Goal: Task Accomplishment & Management: Use online tool/utility

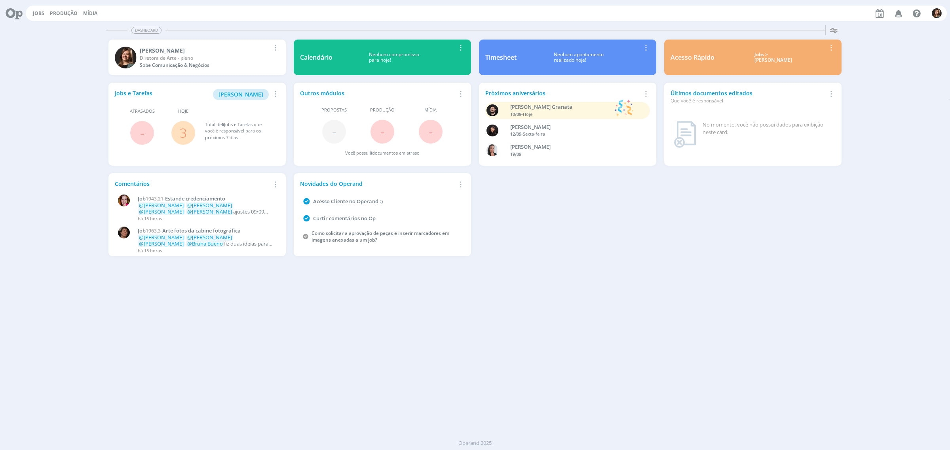
click at [757, 53] on div "Jobs > [PERSON_NAME]" at bounding box center [773, 57] width 106 height 11
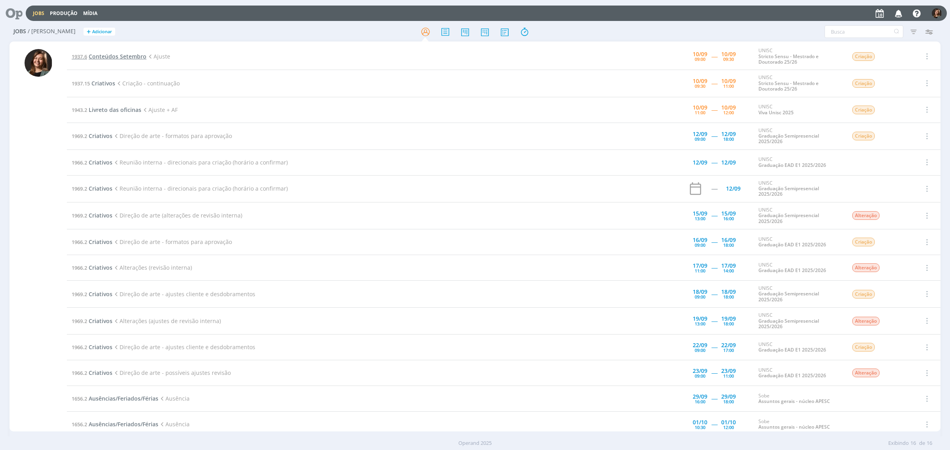
click at [115, 59] on span "Conteúdos Setembro" at bounding box center [118, 57] width 58 height 8
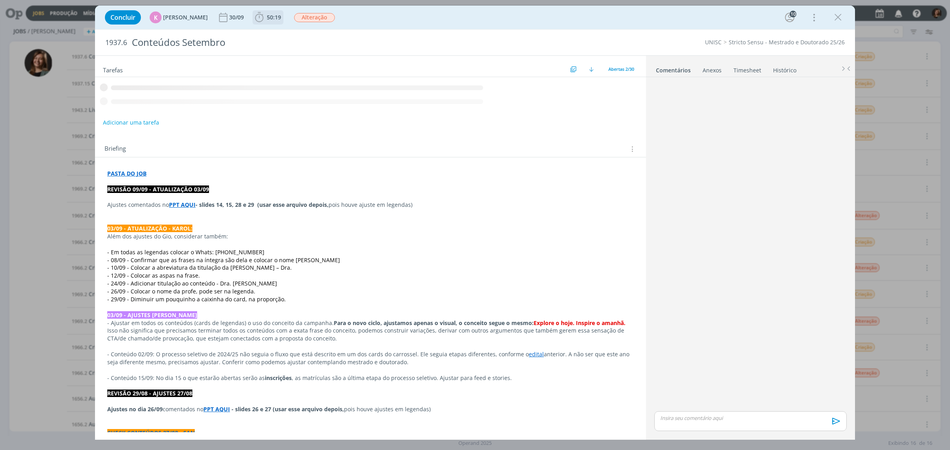
click at [261, 22] on span "50:19" at bounding box center [267, 17] width 29 height 12
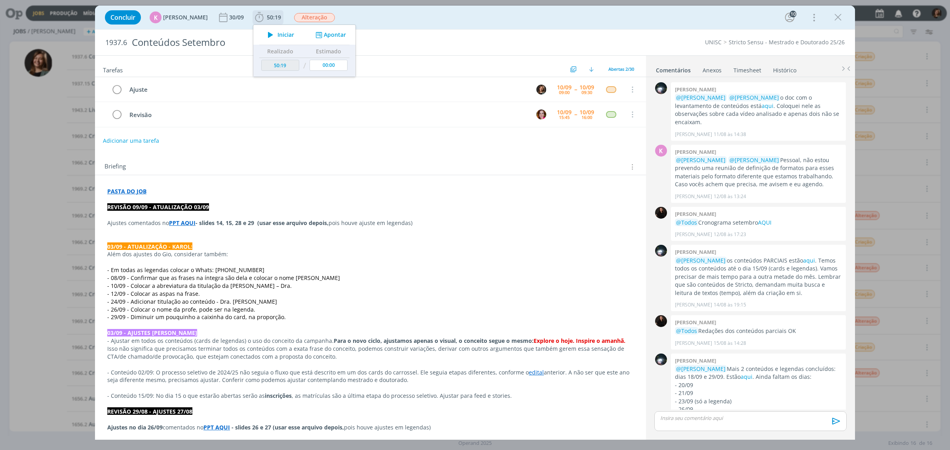
scroll to position [780, 0]
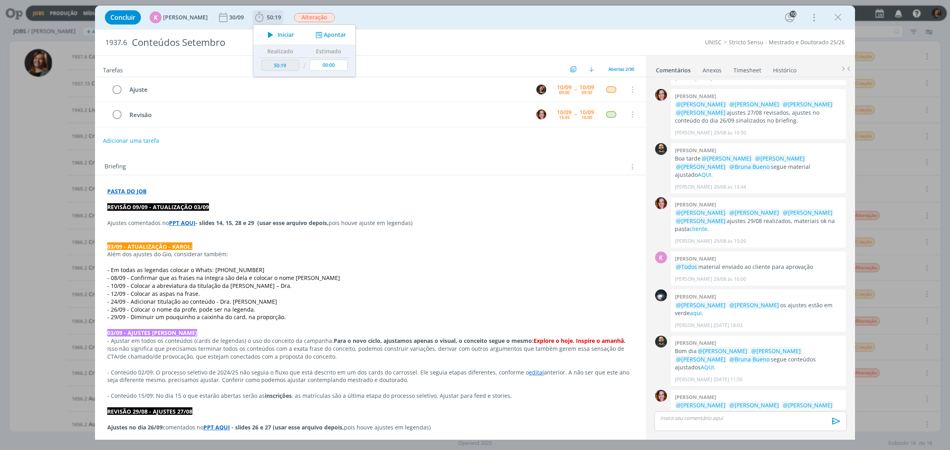
click at [268, 36] on icon "dialog" at bounding box center [271, 35] width 14 height 10
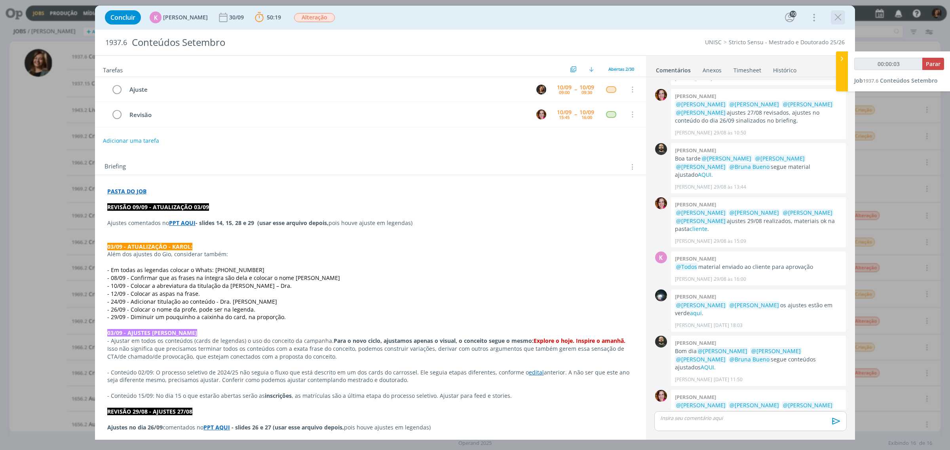
click at [838, 17] on icon "dialog" at bounding box center [838, 17] width 12 height 12
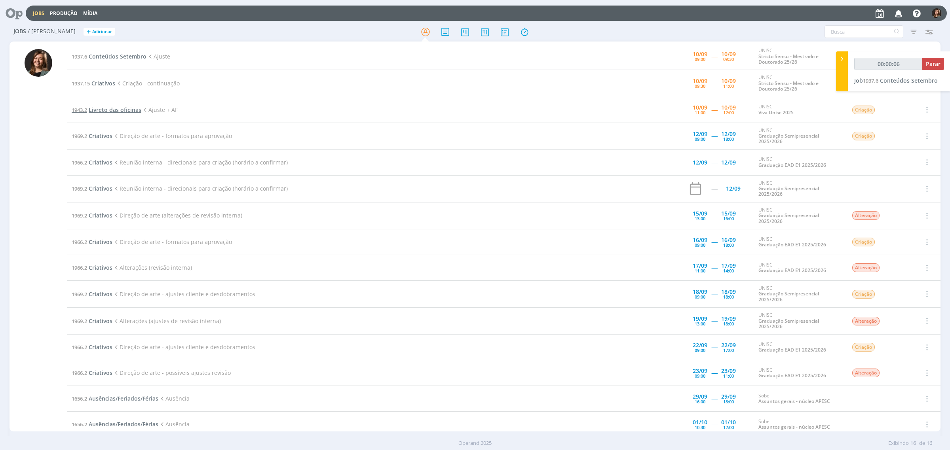
click at [104, 108] on span "Livreto das oficinas" at bounding box center [115, 110] width 53 height 8
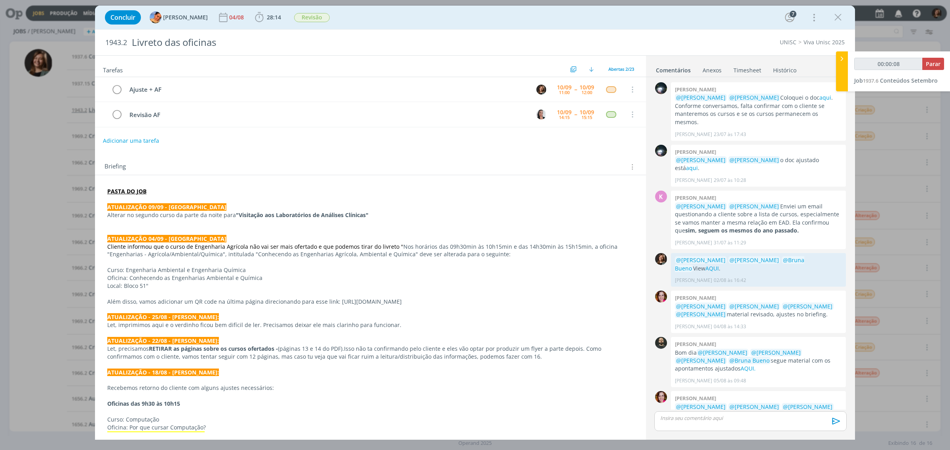
scroll to position [495, 0]
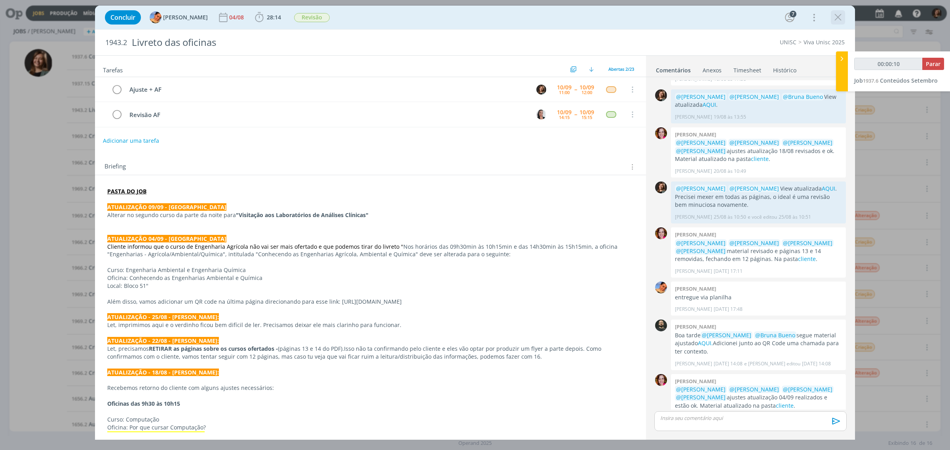
click at [844, 15] on div "dialog" at bounding box center [838, 17] width 14 height 14
click at [837, 17] on icon "dialog" at bounding box center [838, 17] width 12 height 12
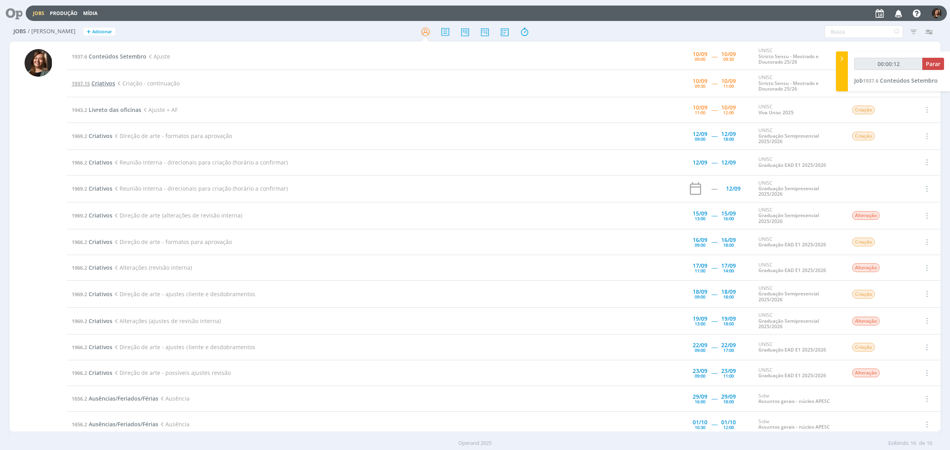
click at [112, 81] on span "Criativos" at bounding box center [103, 84] width 24 height 8
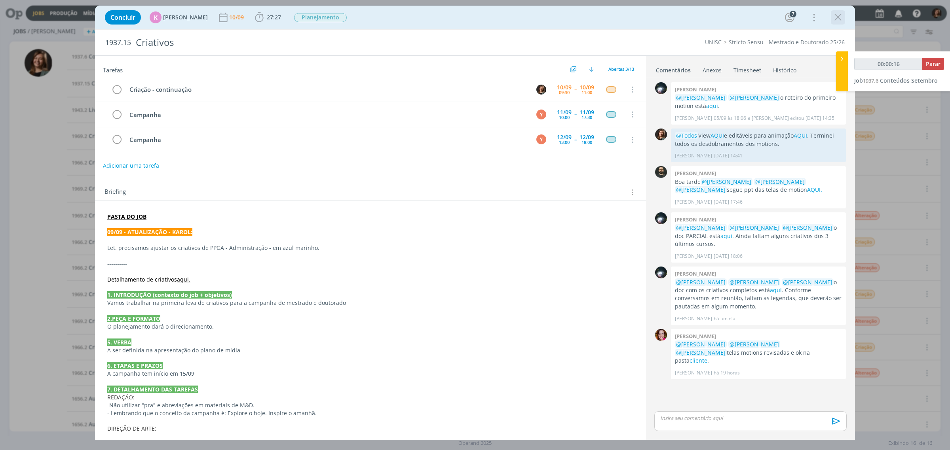
click at [840, 15] on icon "dialog" at bounding box center [838, 17] width 12 height 12
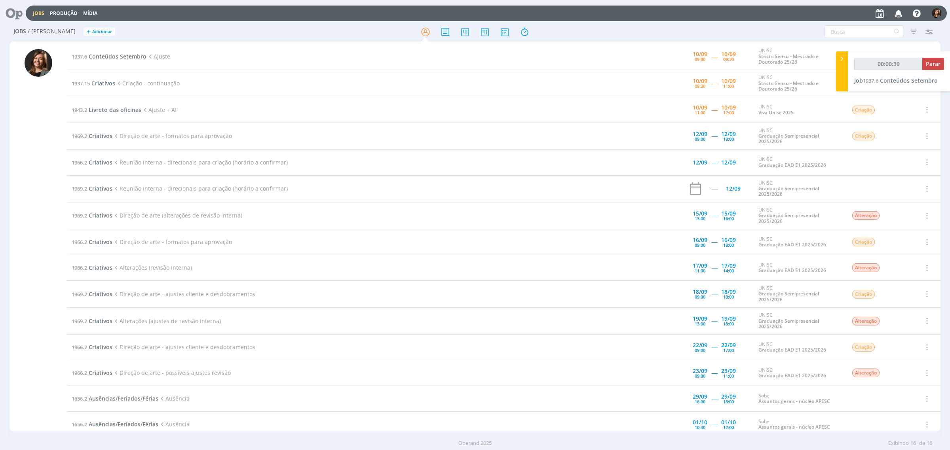
click at [76, 61] on td "1937.6 Conteúdos Setembro Ajuste" at bounding box center [347, 56] width 560 height 27
click at [103, 51] on td "1937.6 Conteúdos Setembro Ajuste" at bounding box center [347, 56] width 560 height 27
click at [104, 52] on td "1937.6 Conteúdos Setembro Ajuste" at bounding box center [347, 56] width 560 height 27
click at [78, 48] on td "1937.6 Conteúdos Setembro Ajuste" at bounding box center [347, 56] width 560 height 27
click at [90, 55] on span "Conteúdos Setembro" at bounding box center [118, 57] width 58 height 8
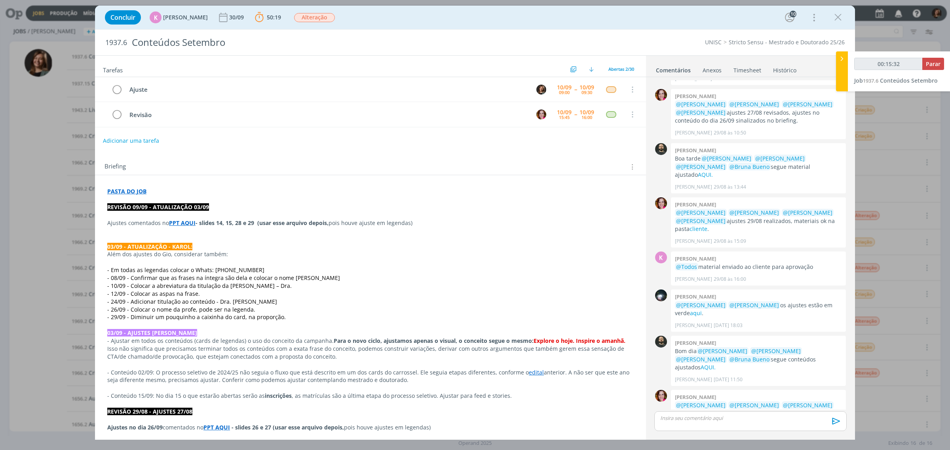
click at [731, 418] on p "dialog" at bounding box center [750, 418] width 180 height 7
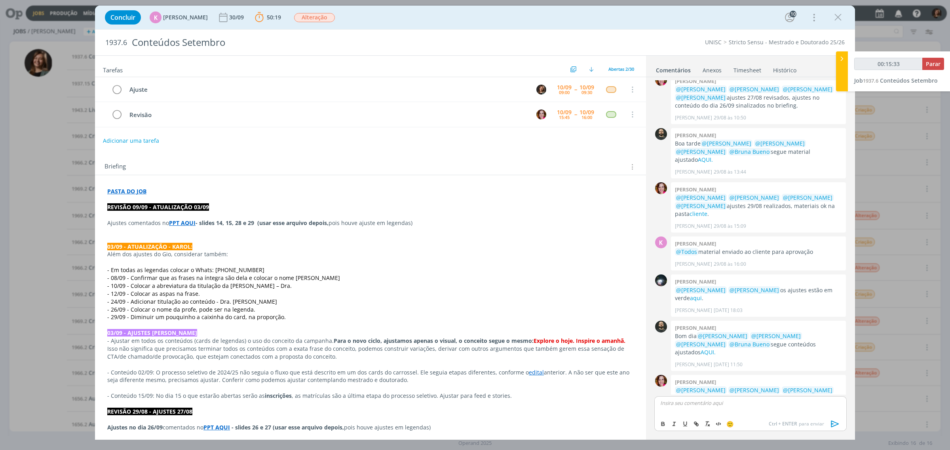
type input "00:15:34"
click at [716, 420] on div "K [PERSON_NAME]" at bounding box center [697, 415] width 61 height 10
click at [716, 420] on div "B [PERSON_NAME]" at bounding box center [741, 415] width 61 height 10
click at [738, 432] on span "[PERSON_NAME]" at bounding box center [747, 428] width 49 height 9
click at [770, 414] on span "[PERSON_NAME]" at bounding box center [793, 414] width 49 height 9
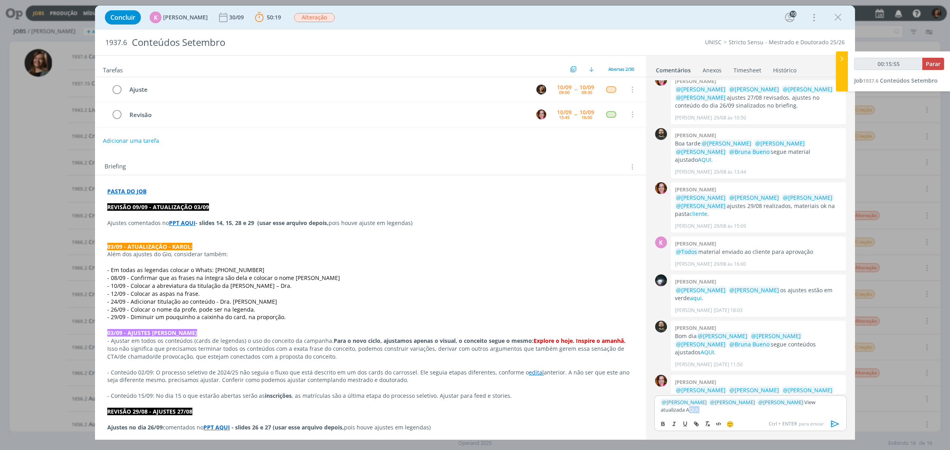
type input "00:15:56"
click at [698, 419] on button "dialog" at bounding box center [696, 423] width 11 height 9
type input "AQUI"
type input "00:15:57"
paste input "[URL][DOMAIN_NAME]"
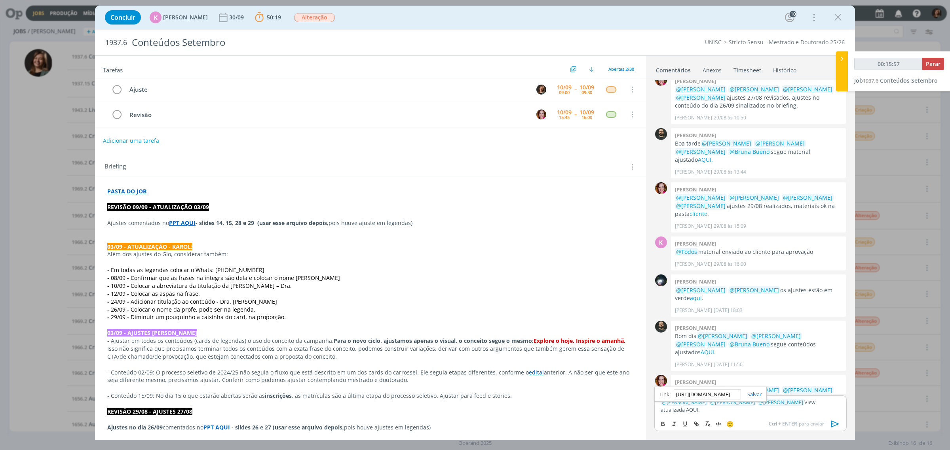
scroll to position [0, 204]
type input "[URL][DOMAIN_NAME]"
click at [755, 396] on link "dialog" at bounding box center [751, 394] width 21 height 7
click at [838, 424] on icon "dialog" at bounding box center [835, 424] width 8 height 7
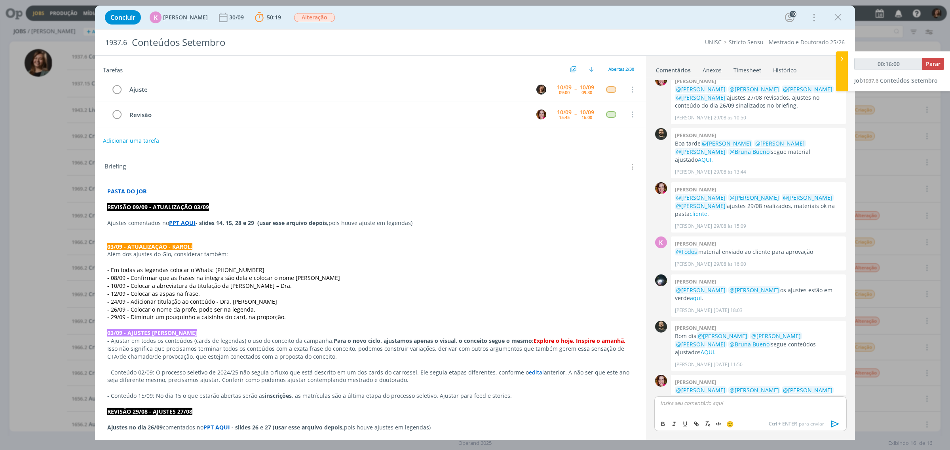
scroll to position [832, 0]
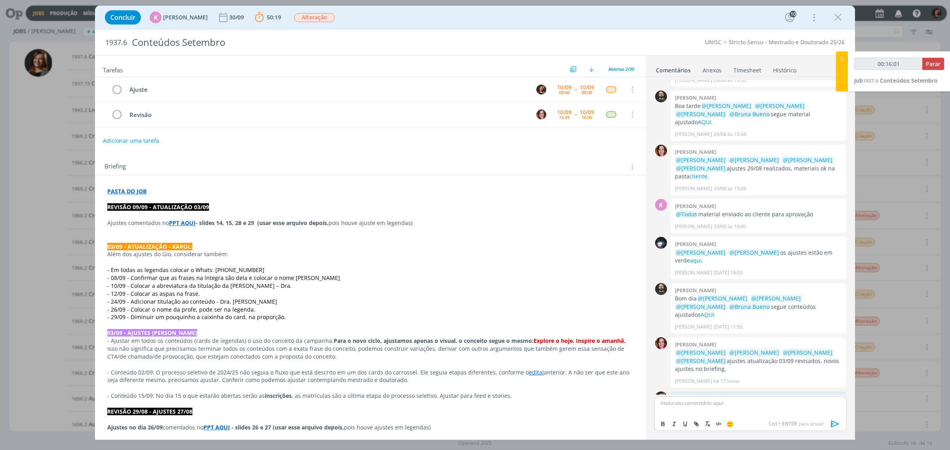
click at [834, 416] on icon "dialog" at bounding box center [836, 420] width 9 height 8
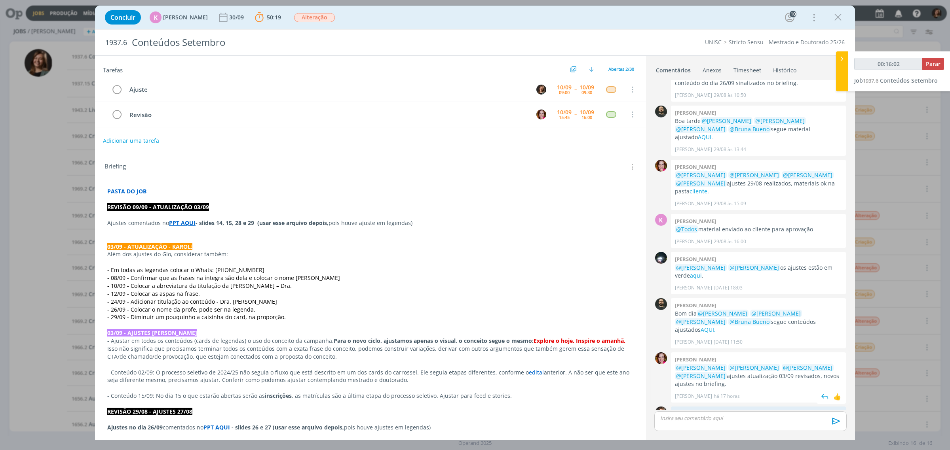
drag, startPoint x: 816, startPoint y: 379, endPoint x: 714, endPoint y: 381, distance: 101.7
click at [816, 409] on link "Editar" at bounding box center [815, 415] width 63 height 13
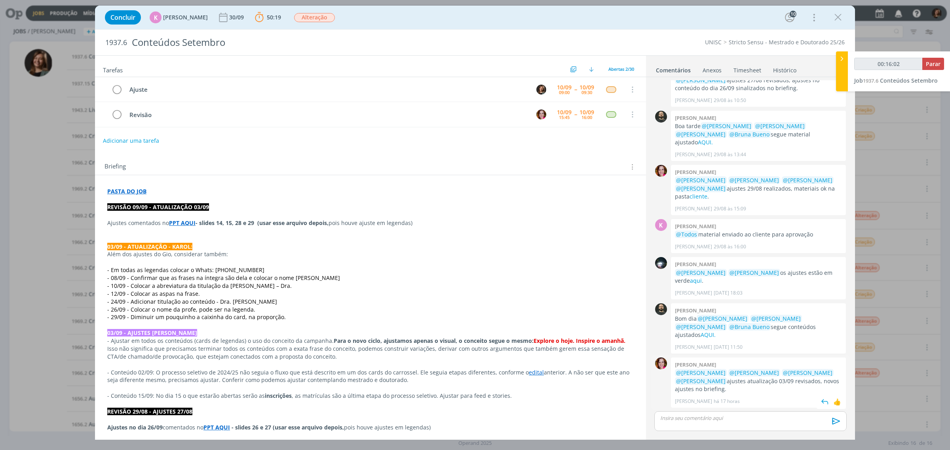
scroll to position [811, 0]
click at [695, 418] on p "﻿ @ [PERSON_NAME] ﻿ ﻿ @ [PERSON_NAME] ﻿ ﻿ @ [PERSON_NAME] ﻿ View atualizada AQU…" at bounding box center [758, 425] width 162 height 15
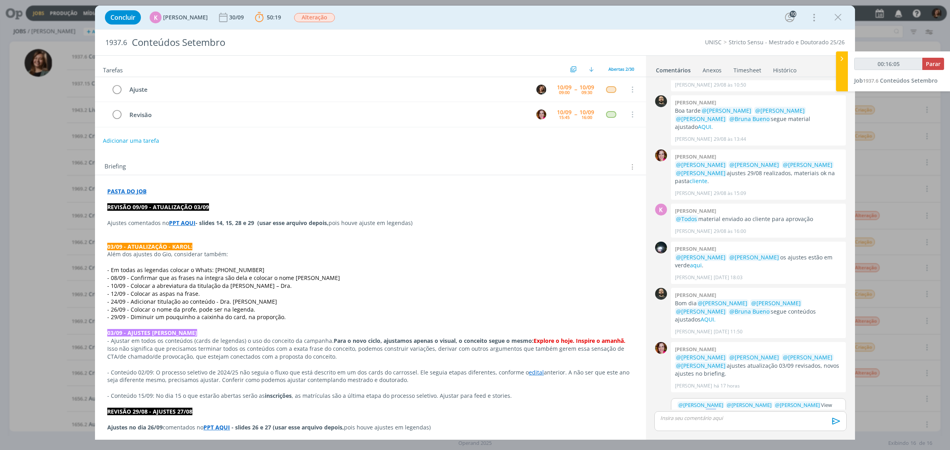
scroll to position [831, 0]
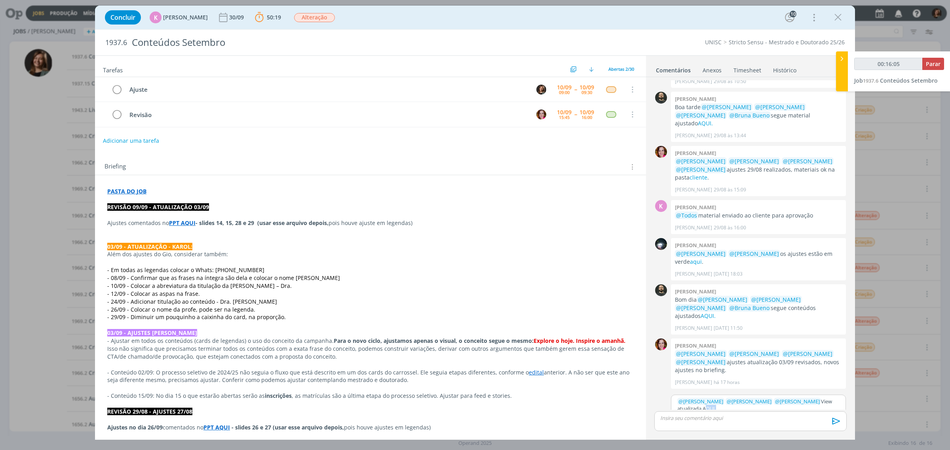
type input "00:16:06"
click at [713, 432] on icon "dialog" at bounding box center [712, 435] width 6 height 6
paste input "[URL][DOMAIN_NAME]"
type input "[URL][DOMAIN_NAME]"
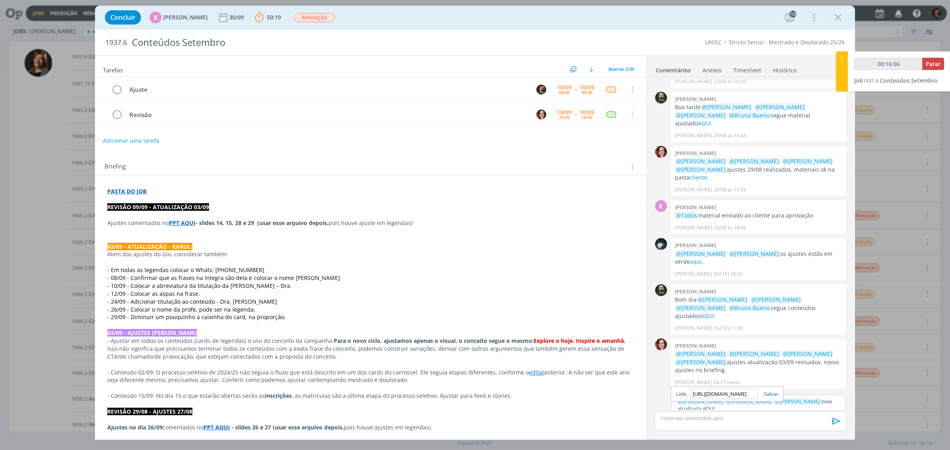
type input "00:16:07"
type input "[URL][DOMAIN_NAME]"
click at [776, 391] on link "dialog" at bounding box center [767, 394] width 21 height 7
click at [831, 431] on button "Salvar" at bounding box center [833, 435] width 18 height 9
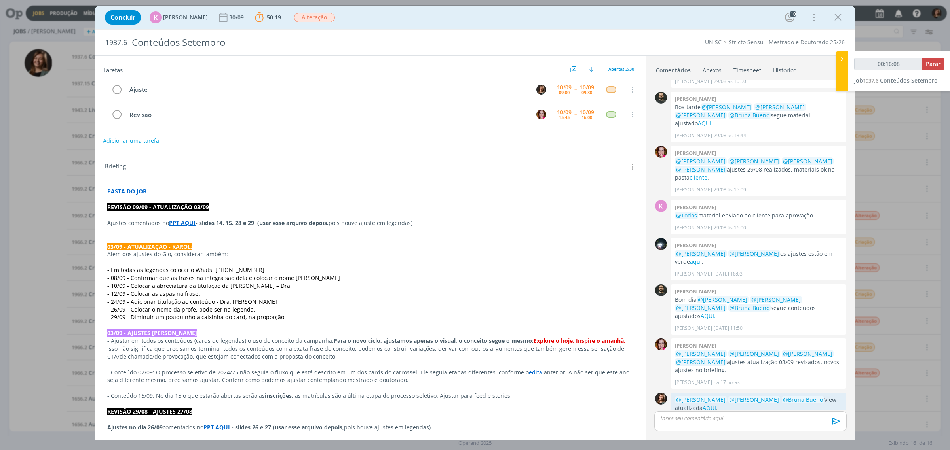
scroll to position [817, 0]
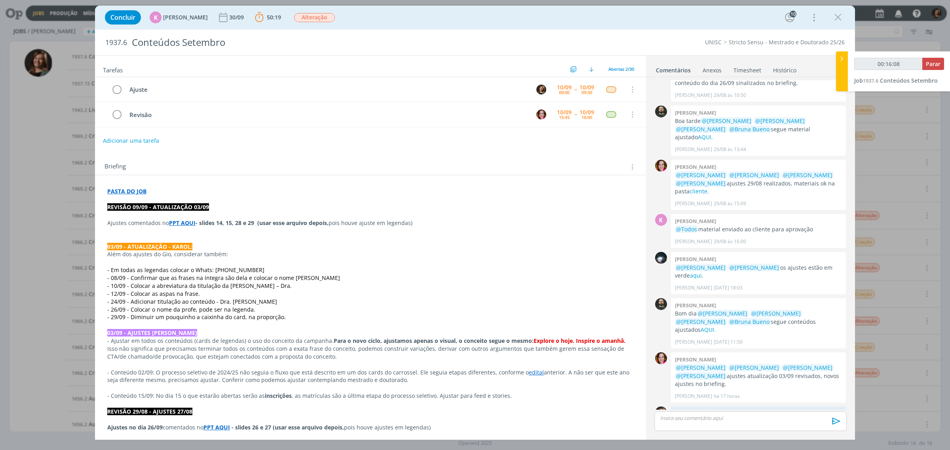
type input "00:16:09"
click at [929, 56] on div "00:16:09 Parar Job 1937.6 Conteúdos Setembro" at bounding box center [899, 71] width 102 height 40
click at [931, 60] on span "Parar" at bounding box center [933, 64] width 15 height 8
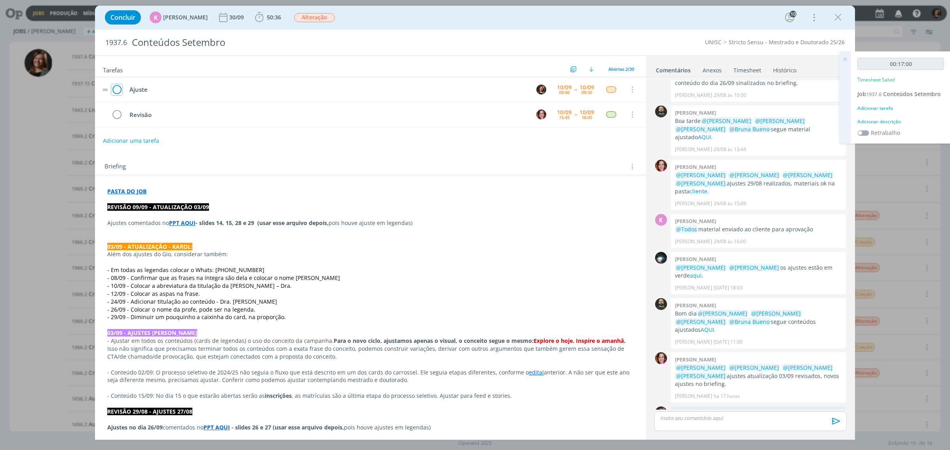
click at [118, 88] on icon "dialog" at bounding box center [116, 90] width 11 height 12
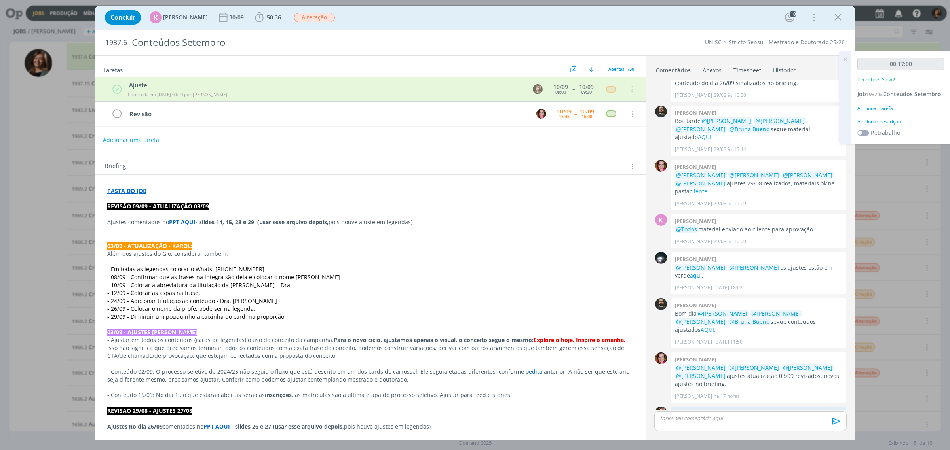
click at [887, 108] on div "Adicionar tarefa" at bounding box center [900, 108] width 87 height 7
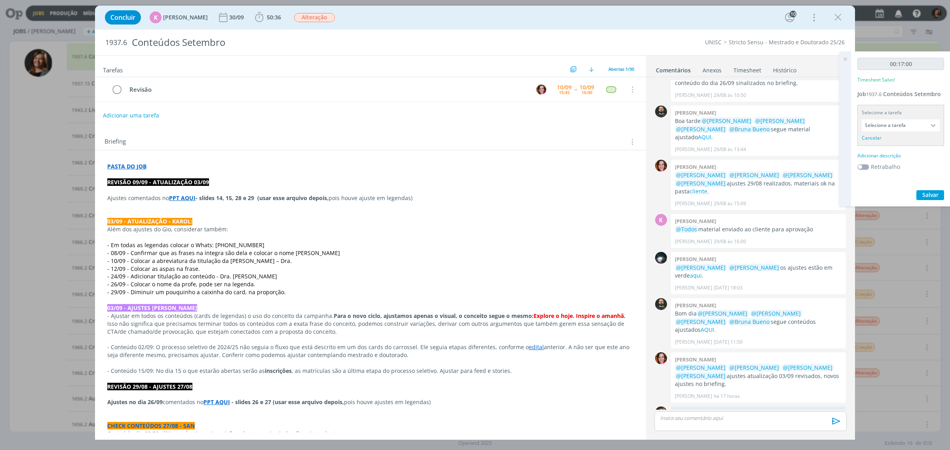
click at [881, 127] on input "Selecione a tarefa" at bounding box center [900, 126] width 78 height 12
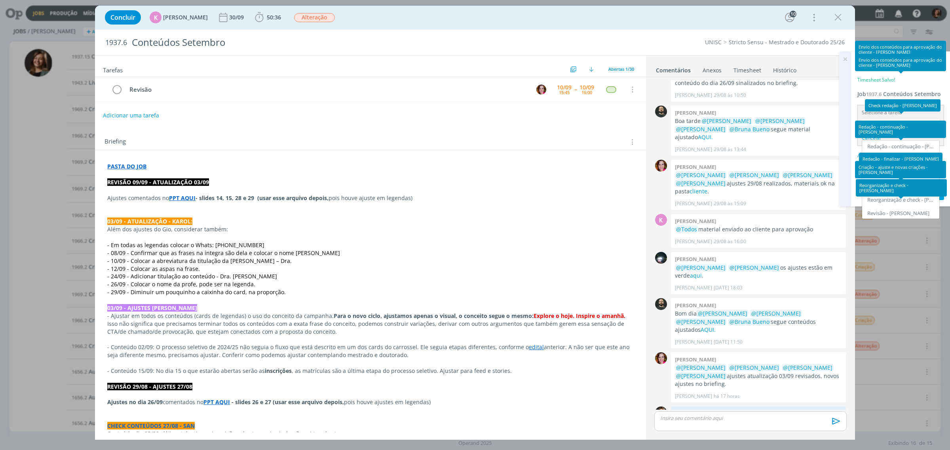
scroll to position [355, 0]
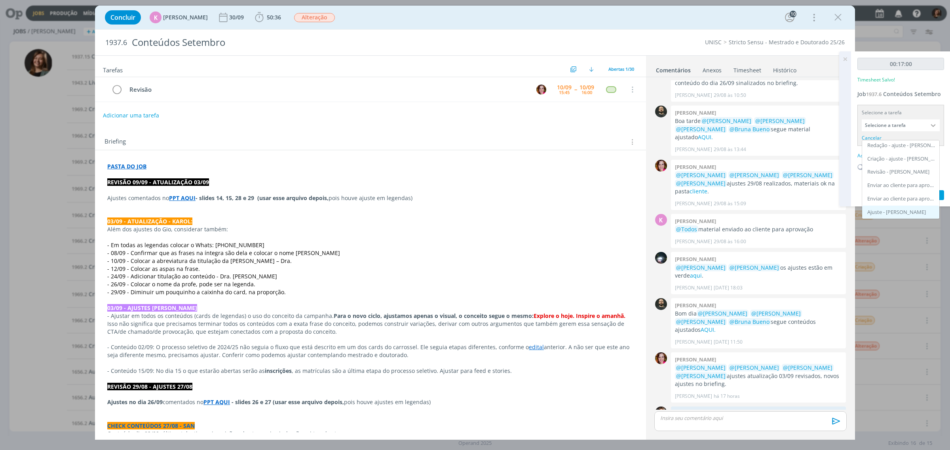
click at [895, 207] on div "Ajuste - [PERSON_NAME]" at bounding box center [900, 212] width 77 height 13
type input "Ajuste"
click at [892, 147] on div "Adicionar descrição" at bounding box center [900, 145] width 87 height 7
click at [935, 211] on span "Salvar" at bounding box center [930, 210] width 16 height 8
click at [896, 156] on textarea "Ajustes" at bounding box center [900, 158] width 83 height 28
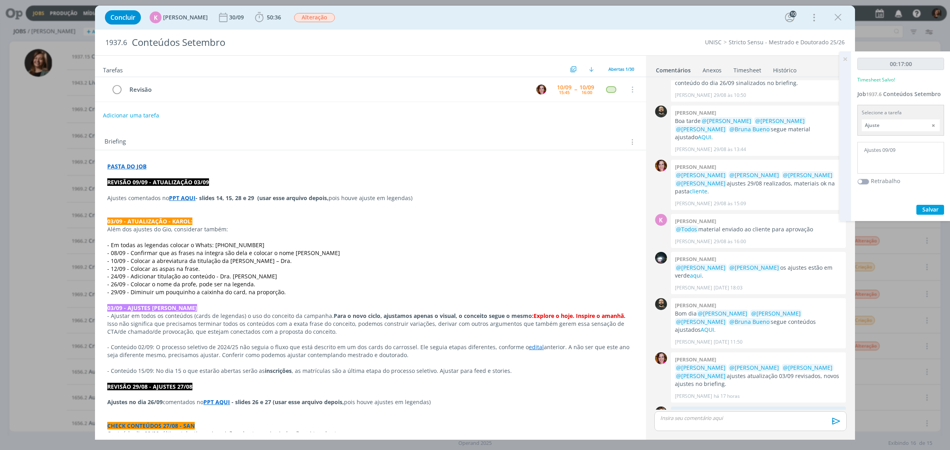
type textarea "Ajustes 09/09"
click at [927, 206] on span "Salvar" at bounding box center [930, 210] width 16 height 8
click at [833, 14] on icon "dialog" at bounding box center [838, 17] width 12 height 12
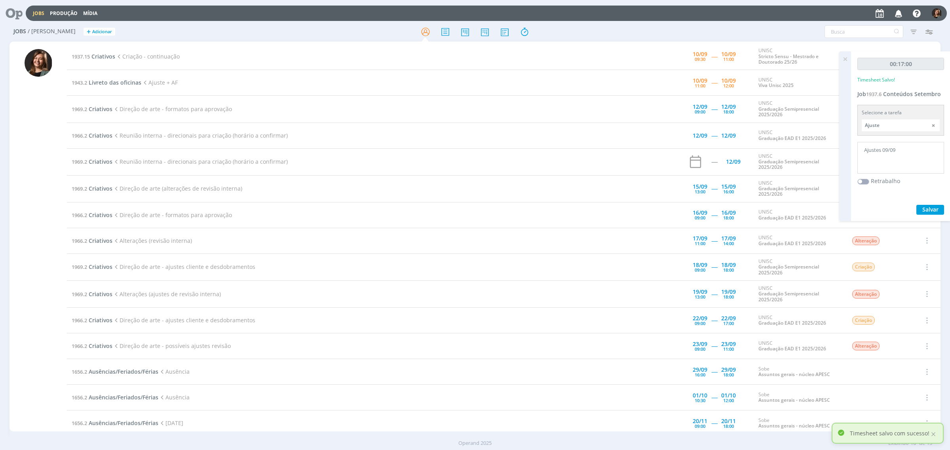
click at [847, 58] on icon at bounding box center [845, 58] width 14 height 15
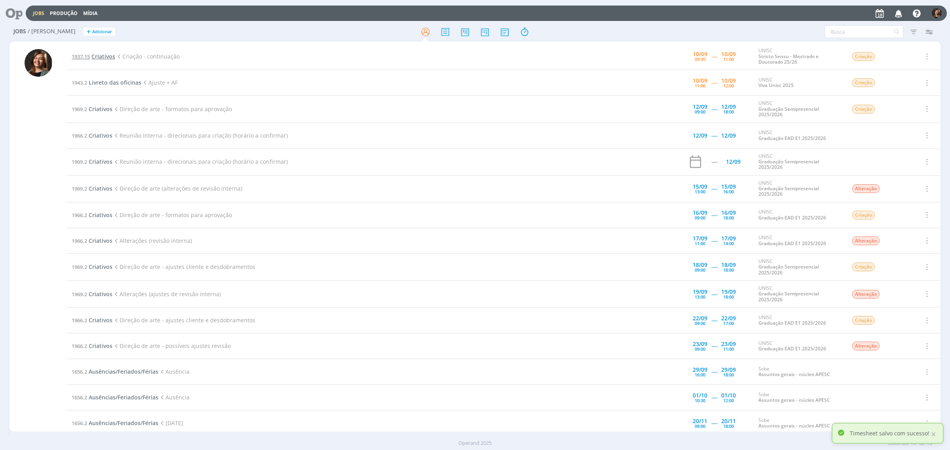
click at [94, 59] on span "Criativos" at bounding box center [103, 57] width 24 height 8
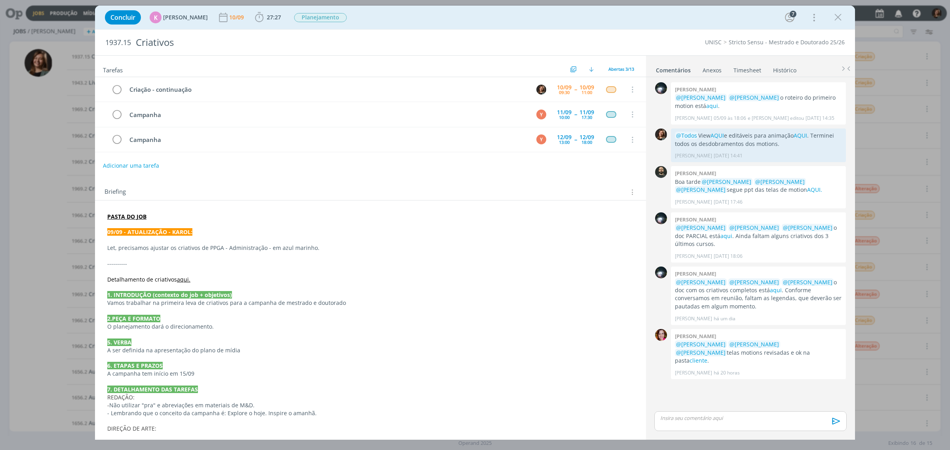
click at [497, 450] on div "Concluir K [PERSON_NAME] 10/09 27:27 Iniciar Apontar Data * [DATE] Horas * 00:0…" at bounding box center [475, 225] width 950 height 450
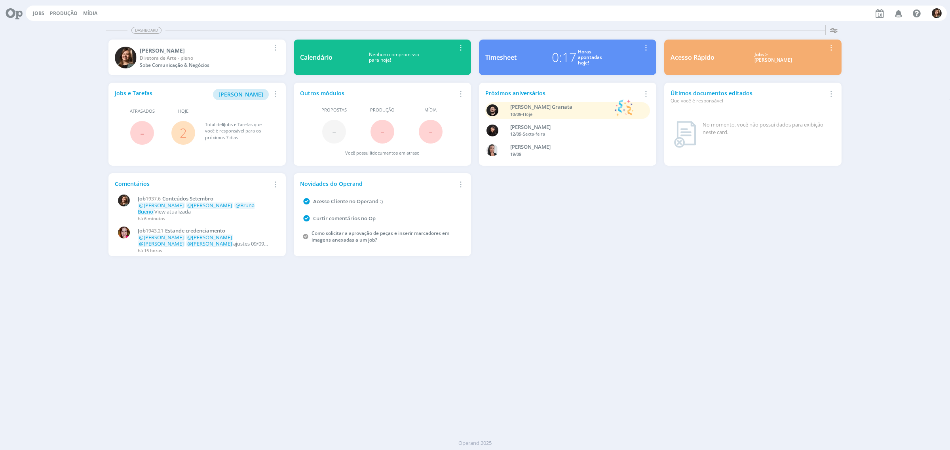
click at [758, 57] on div "Jobs > [PERSON_NAME]" at bounding box center [773, 57] width 106 height 11
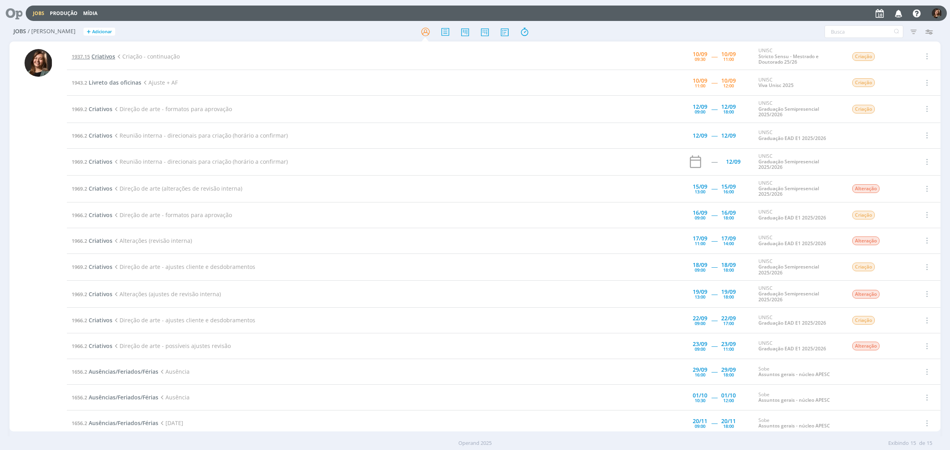
click at [84, 58] on span "1937.15" at bounding box center [81, 56] width 18 height 7
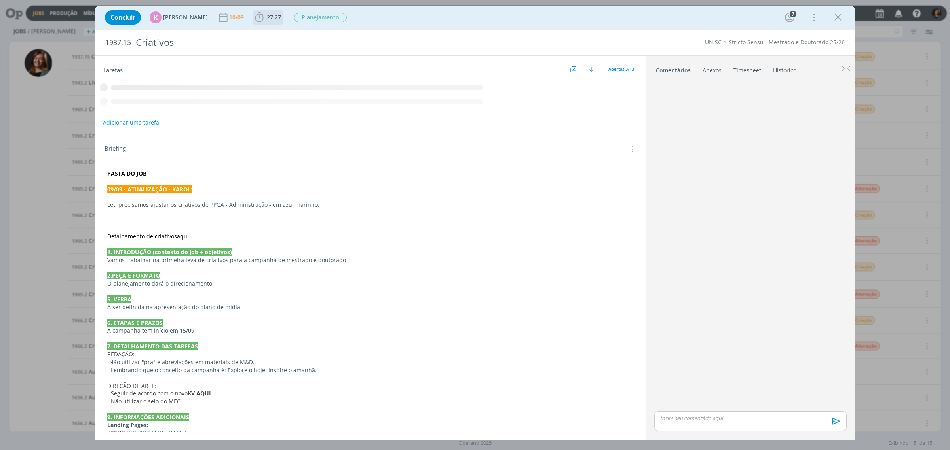
click at [271, 18] on span "27:27" at bounding box center [274, 17] width 14 height 8
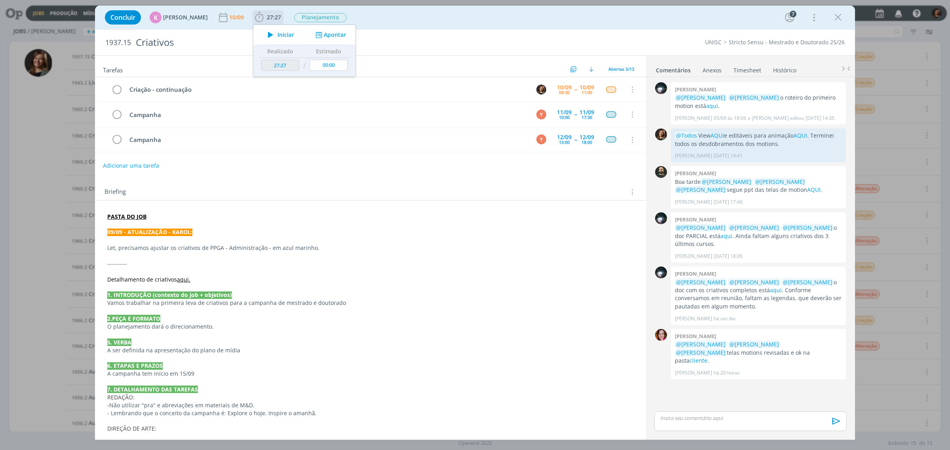
click at [276, 28] on div "Iniciar Apontar" at bounding box center [304, 35] width 102 height 20
click at [277, 34] on span "Iniciar" at bounding box center [285, 35] width 17 height 6
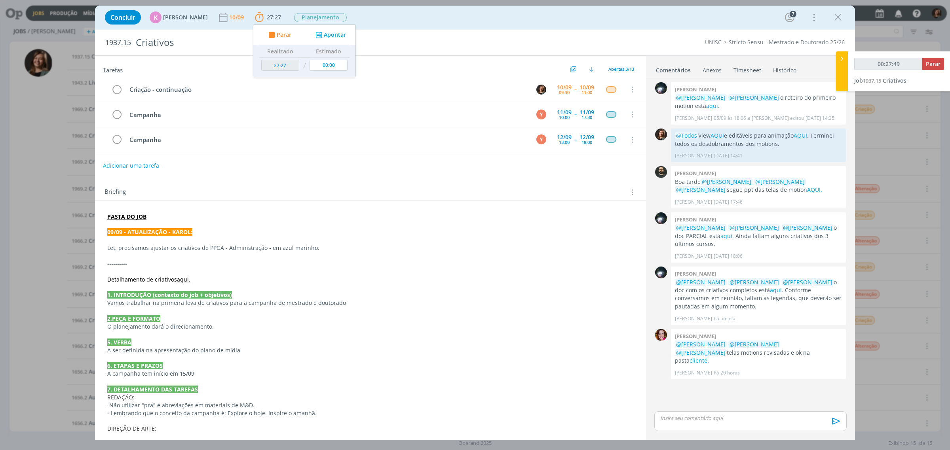
type input "00:28:51"
